Goal: Check status: Check status

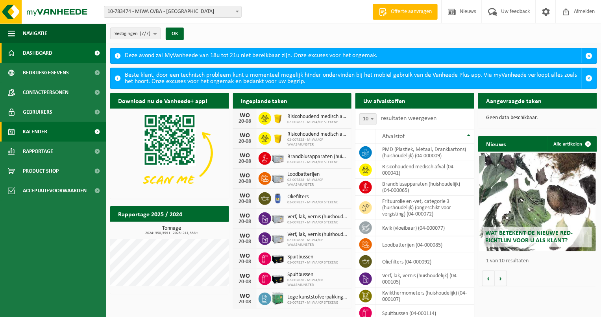
click at [57, 131] on link "Kalender" at bounding box center [53, 132] width 106 height 20
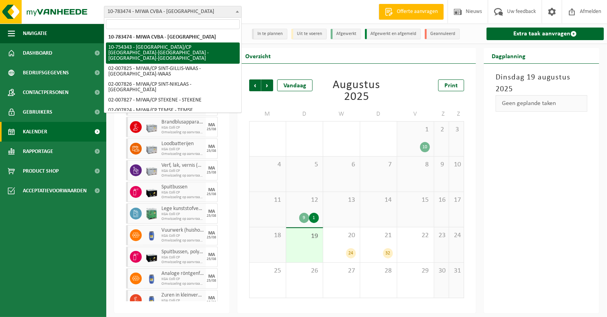
select select "27802"
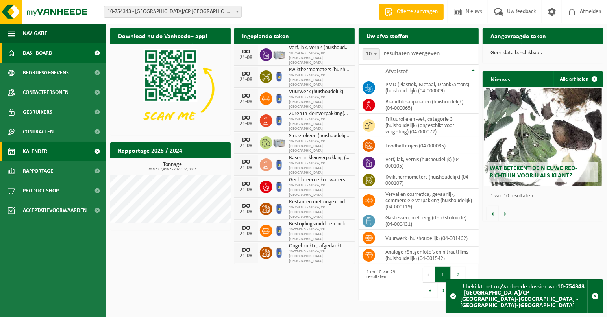
click at [60, 148] on link "Kalender" at bounding box center [53, 152] width 106 height 20
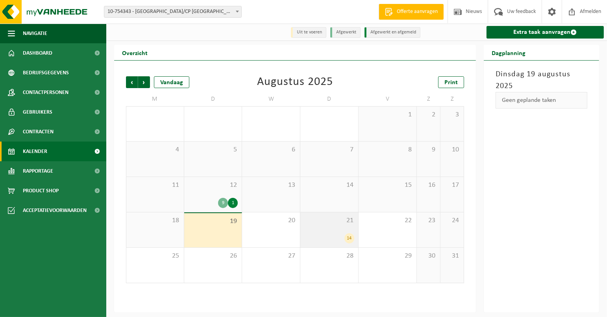
click at [324, 224] on span "21" at bounding box center [329, 221] width 50 height 9
